Goal: Task Accomplishment & Management: Complete application form

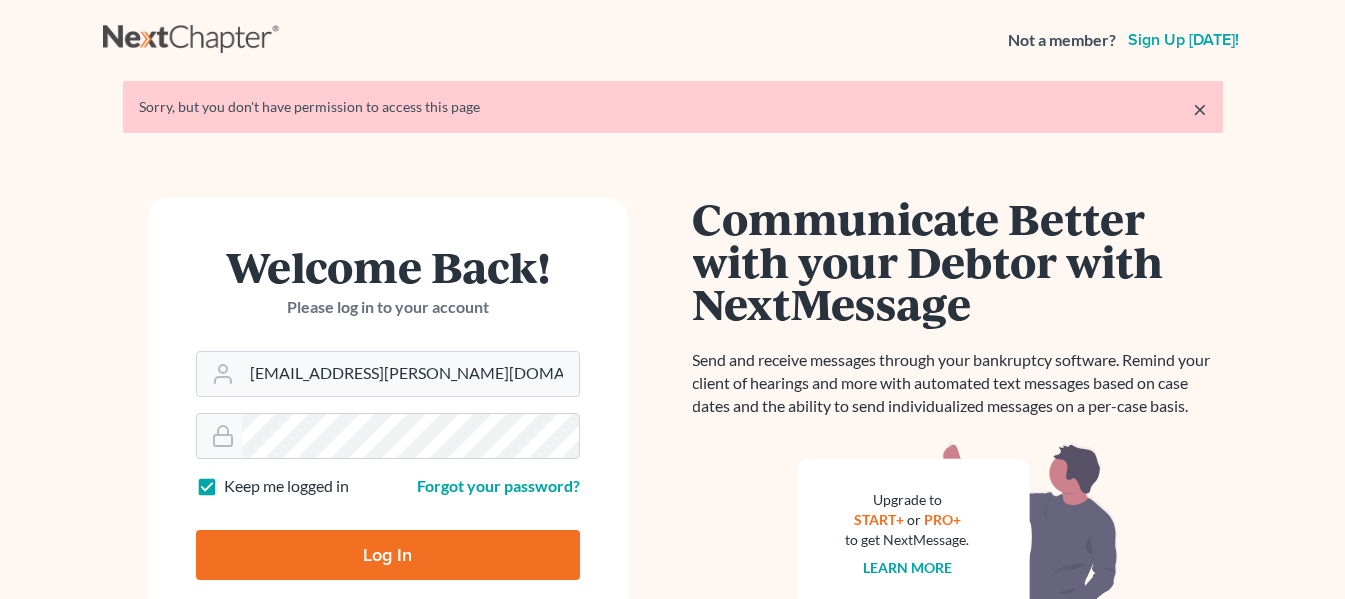
type input "Thinking..."
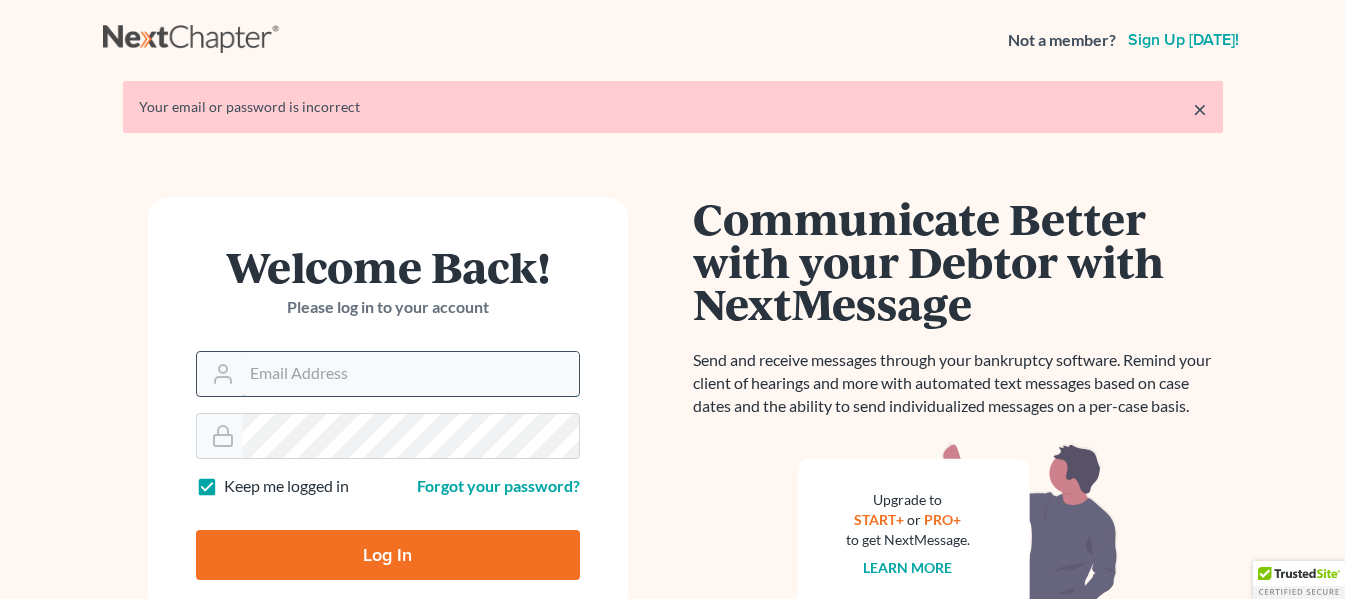
type input "[EMAIL_ADDRESS][PERSON_NAME][DOMAIN_NAME]"
click at [552, 369] on keeper-lock "Open Keeper Popup" at bounding box center [552, 374] width 24 height 24
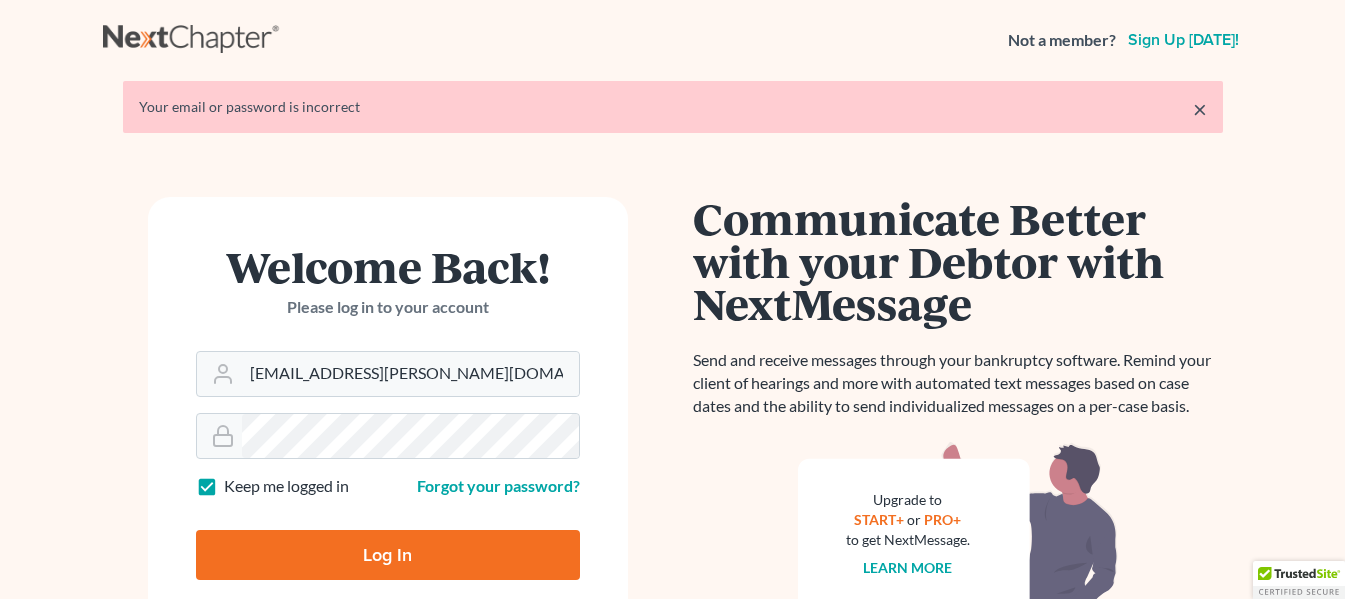
drag, startPoint x: 437, startPoint y: 414, endPoint x: 653, endPoint y: 157, distance: 335.6
click at [653, 174] on keeper-draggable-element at bounding box center [595, 322] width 348 height 296
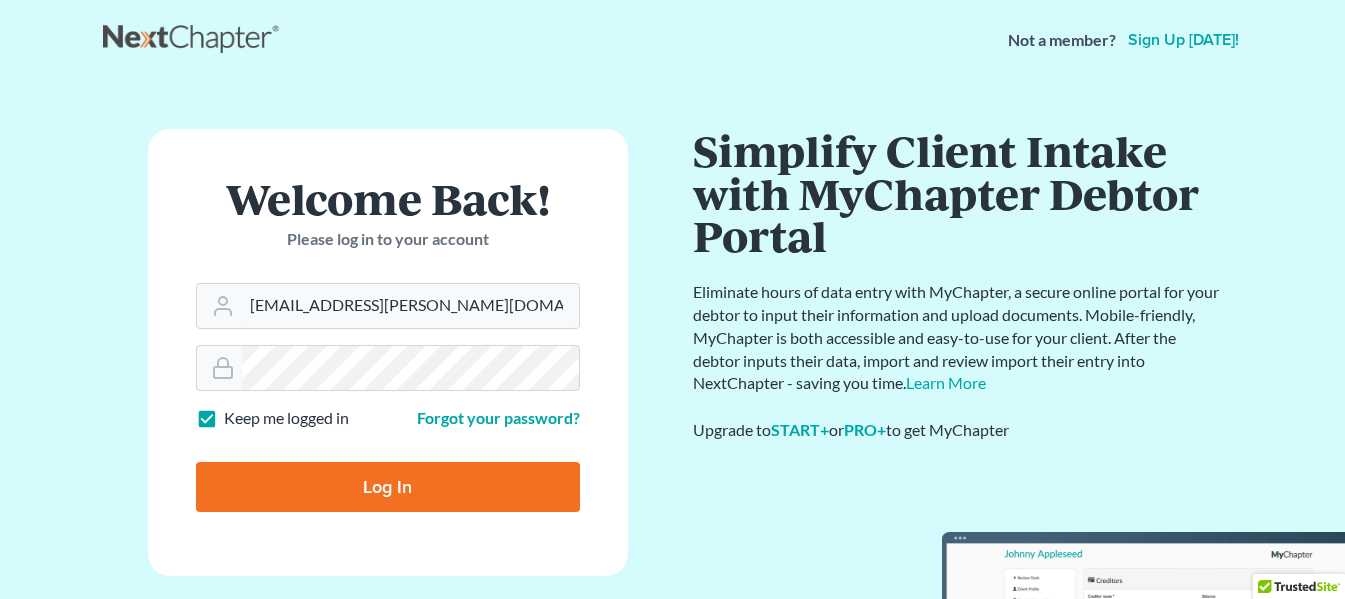
click at [390, 481] on input "Log In" at bounding box center [388, 487] width 384 height 50
type input "Thinking..."
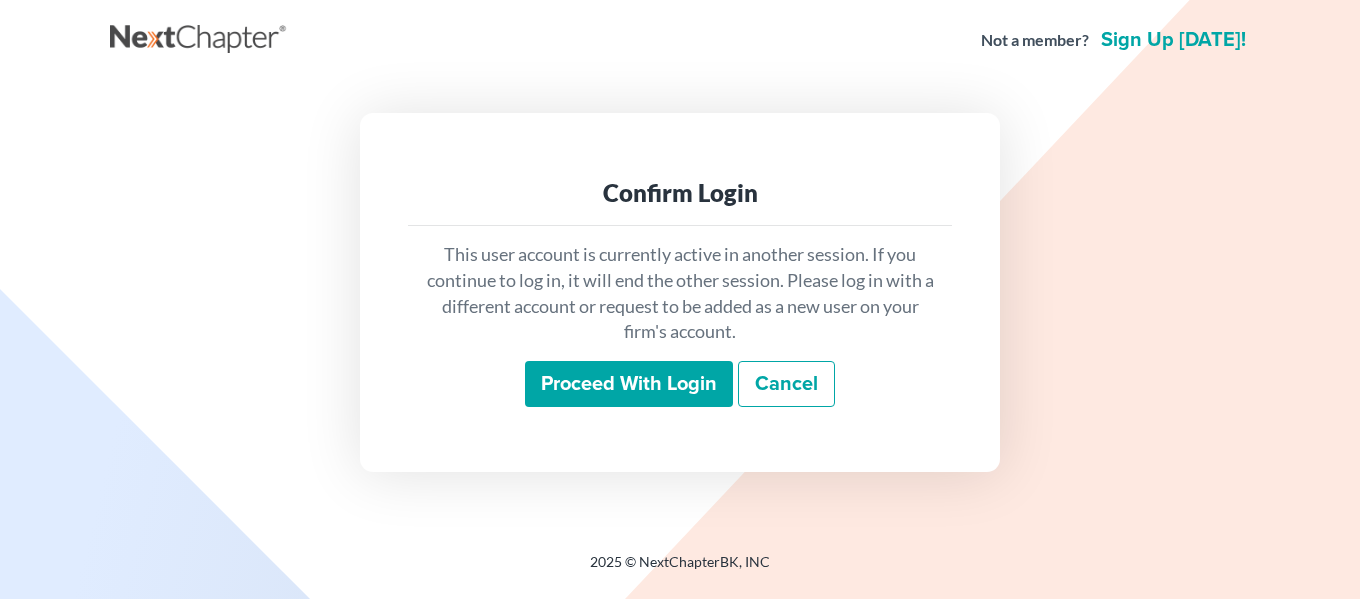
click at [572, 377] on input "Proceed with login" at bounding box center [629, 384] width 208 height 46
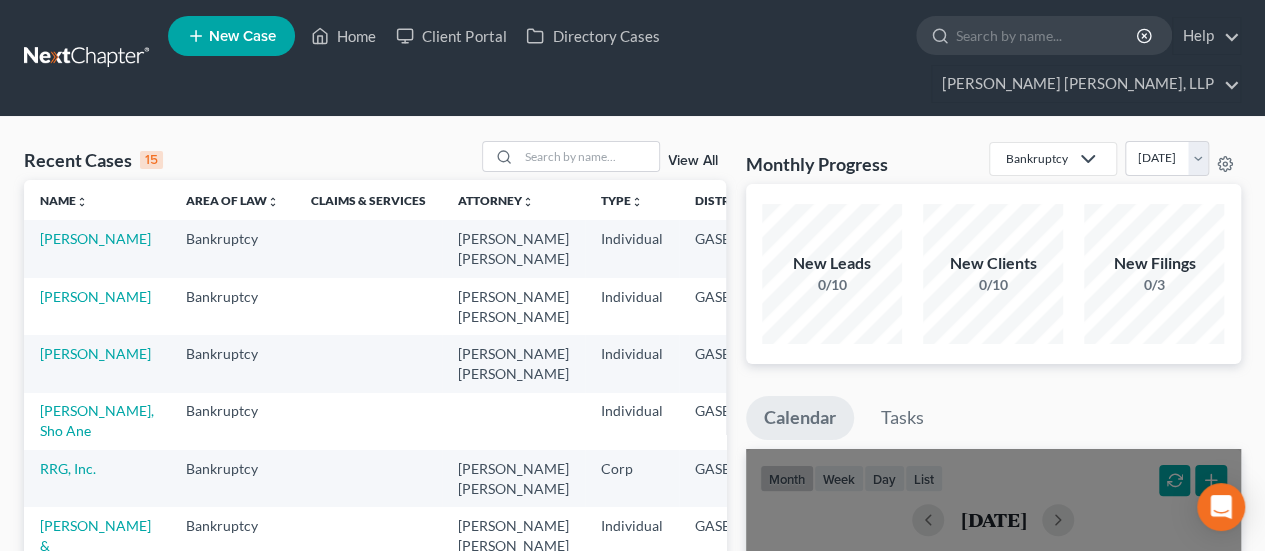
click at [64, 220] on td "[PERSON_NAME]" at bounding box center [97, 248] width 146 height 57
click at [65, 230] on link "[PERSON_NAME]" at bounding box center [95, 238] width 111 height 17
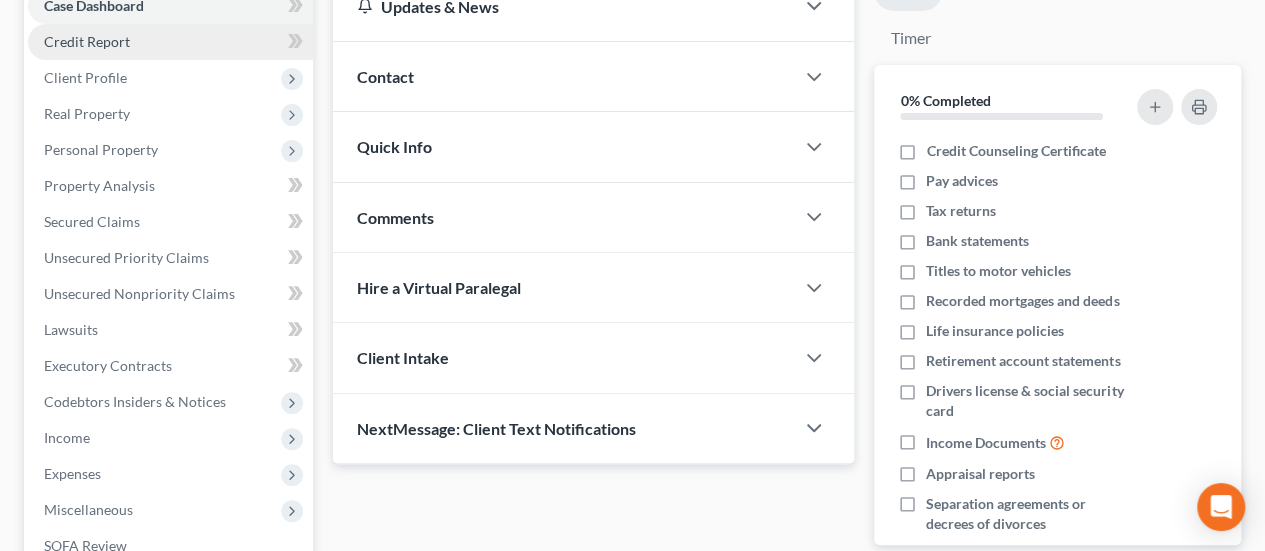
scroll to position [300, 0]
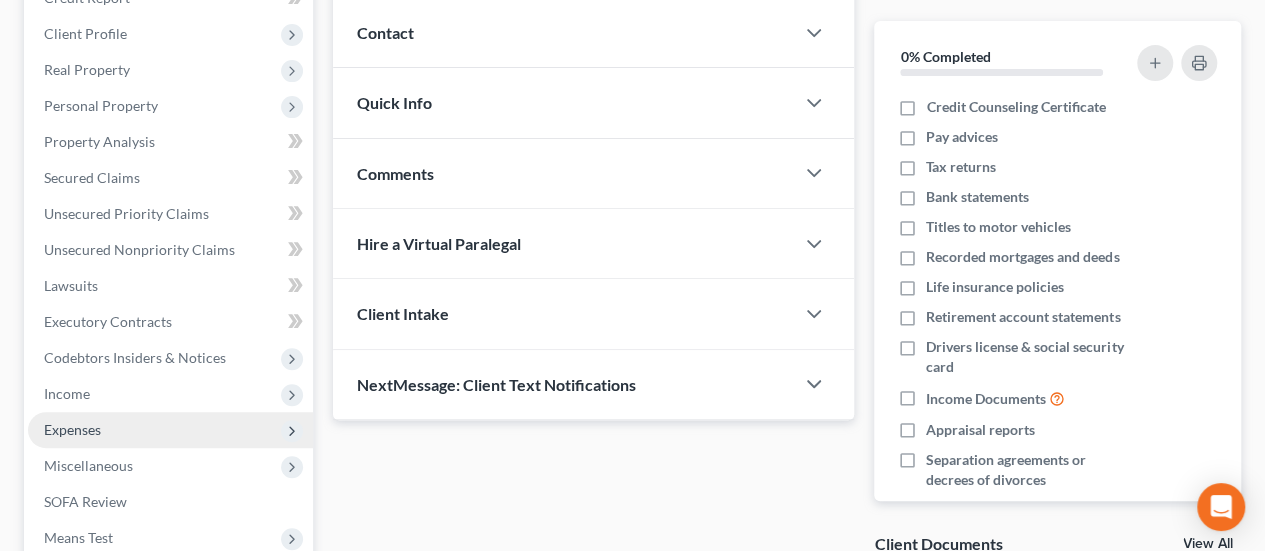
click at [124, 412] on span "Expenses" at bounding box center [170, 430] width 285 height 36
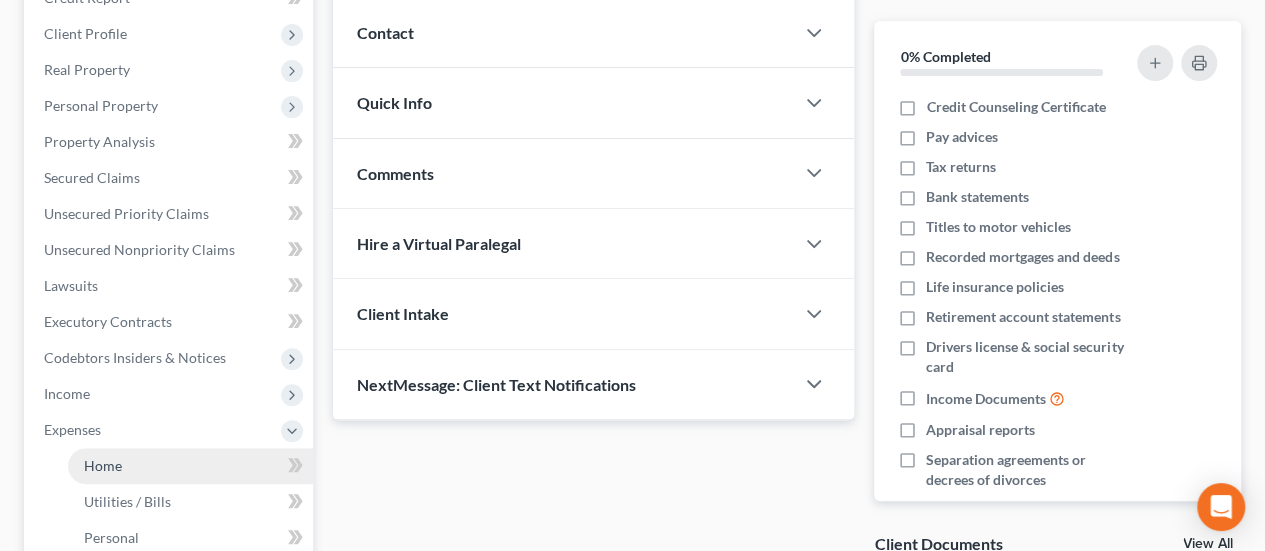
click at [238, 448] on link "Home" at bounding box center [190, 466] width 245 height 36
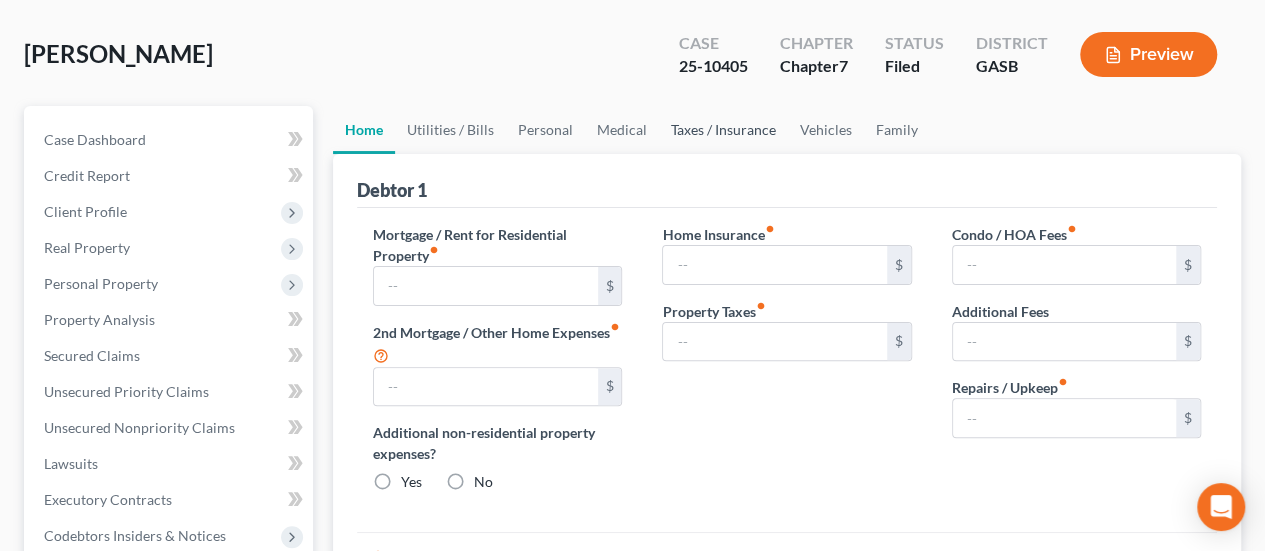
type input "874.00"
type input "0.00"
radio input "true"
type input "0.00"
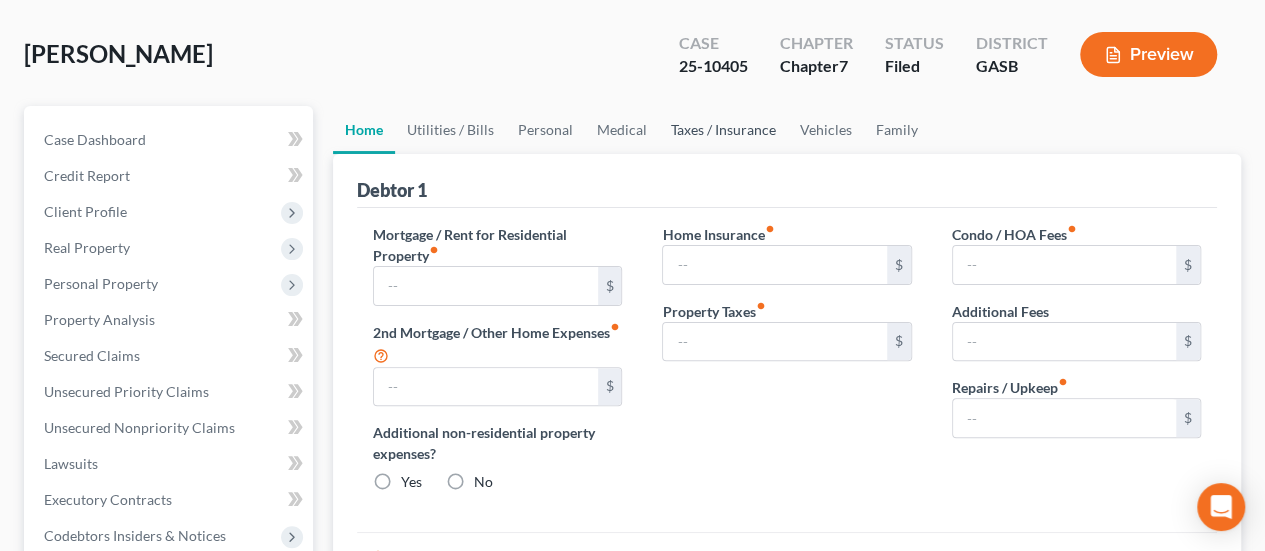
type input "0.00"
type input "200.00"
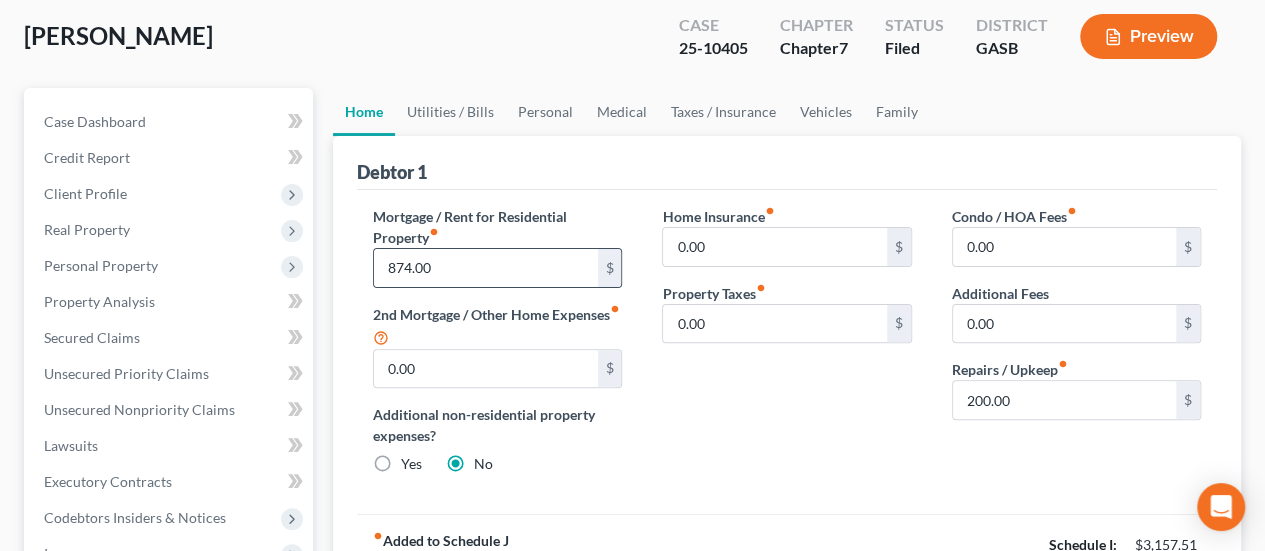
scroll to position [100, 0]
